Goal: Navigation & Orientation: Find specific page/section

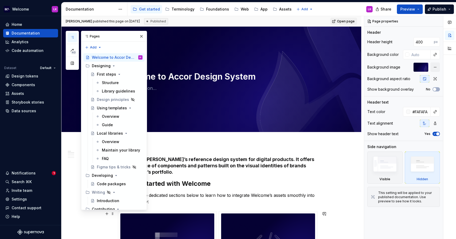
scroll to position [341, 0]
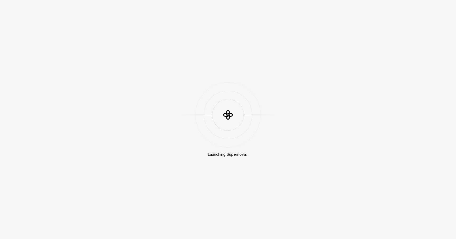
scroll to position [341, 0]
